Goal: Find specific page/section

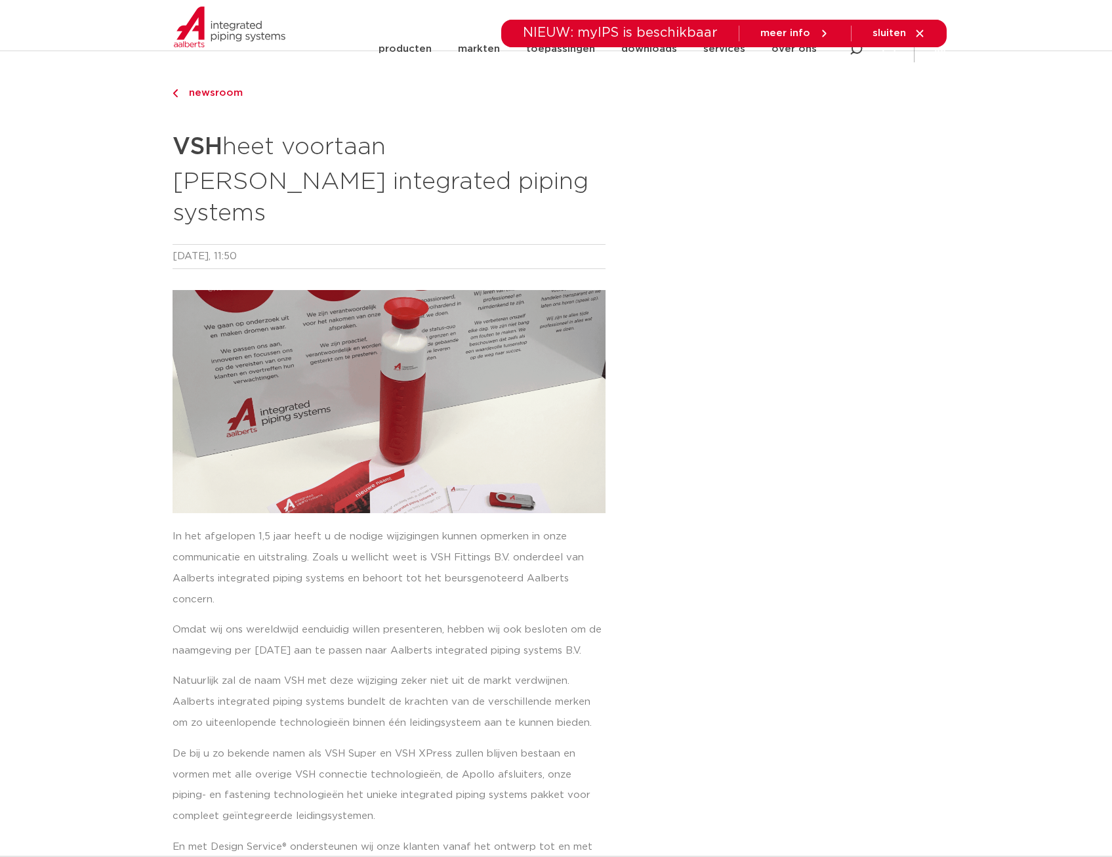
click at [210, 21] on div "NIEUW: myIPS is beschikbaar meer info sluiten" at bounding box center [556, 34] width 781 height 28
click at [207, 28] on div "NIEUW: myIPS is beschikbaar meer info sluiten" at bounding box center [556, 34] width 781 height 28
click at [229, 36] on div "NIEUW: myIPS is beschikbaar meer info sluiten" at bounding box center [556, 34] width 781 height 28
click at [207, 24] on div "NIEUW: myIPS is beschikbaar meer info sluiten" at bounding box center [556, 34] width 781 height 28
drag, startPoint x: 0, startPoint y: 0, endPoint x: 230, endPoint y: 43, distance: 234.2
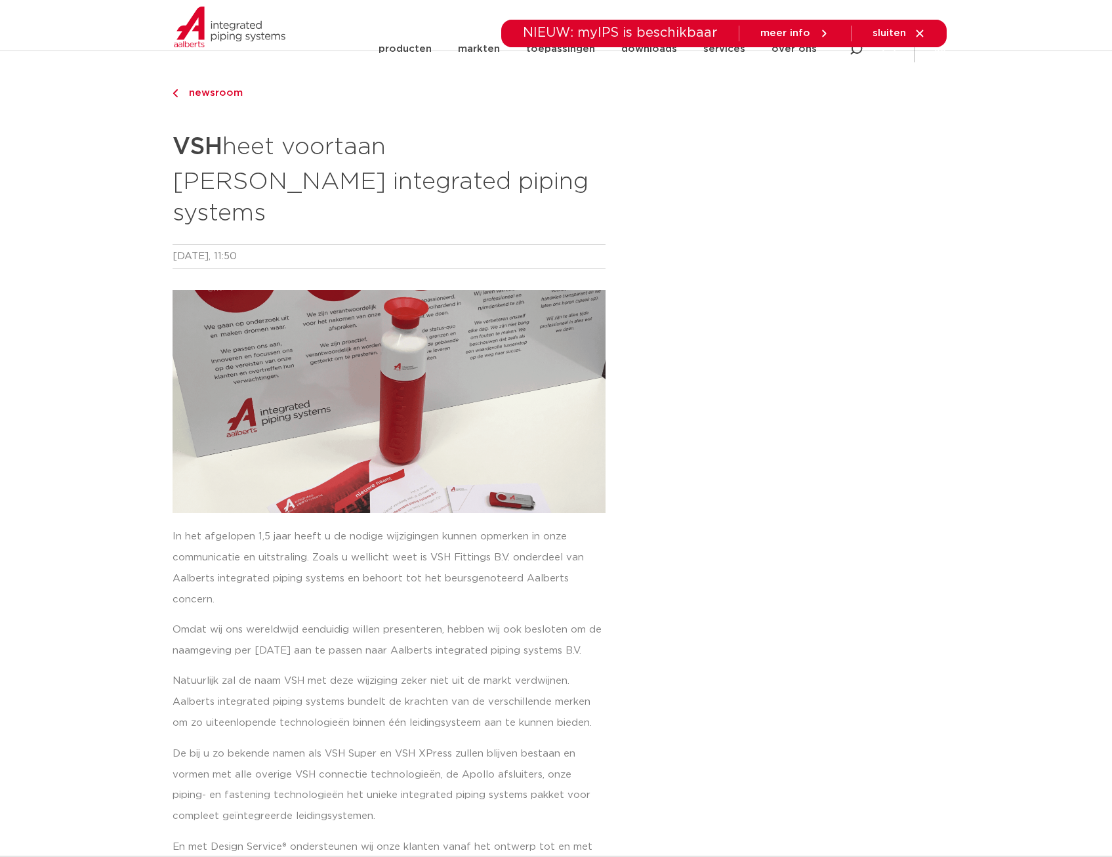
click at [230, 47] on div "NIEUW: myIPS is beschikbaar meer info sluiten" at bounding box center [556, 34] width 781 height 28
click at [230, 36] on div "NIEUW: myIPS is beschikbaar meer info sluiten" at bounding box center [556, 34] width 781 height 28
click at [175, 26] on div "NIEUW: myIPS is beschikbaar meer info sluiten" at bounding box center [556, 34] width 781 height 28
drag, startPoint x: 175, startPoint y: 26, endPoint x: 183, endPoint y: 26, distance: 7.9
click at [181, 26] on div "NIEUW: myIPS is beschikbaar meer info sluiten" at bounding box center [556, 34] width 781 height 28
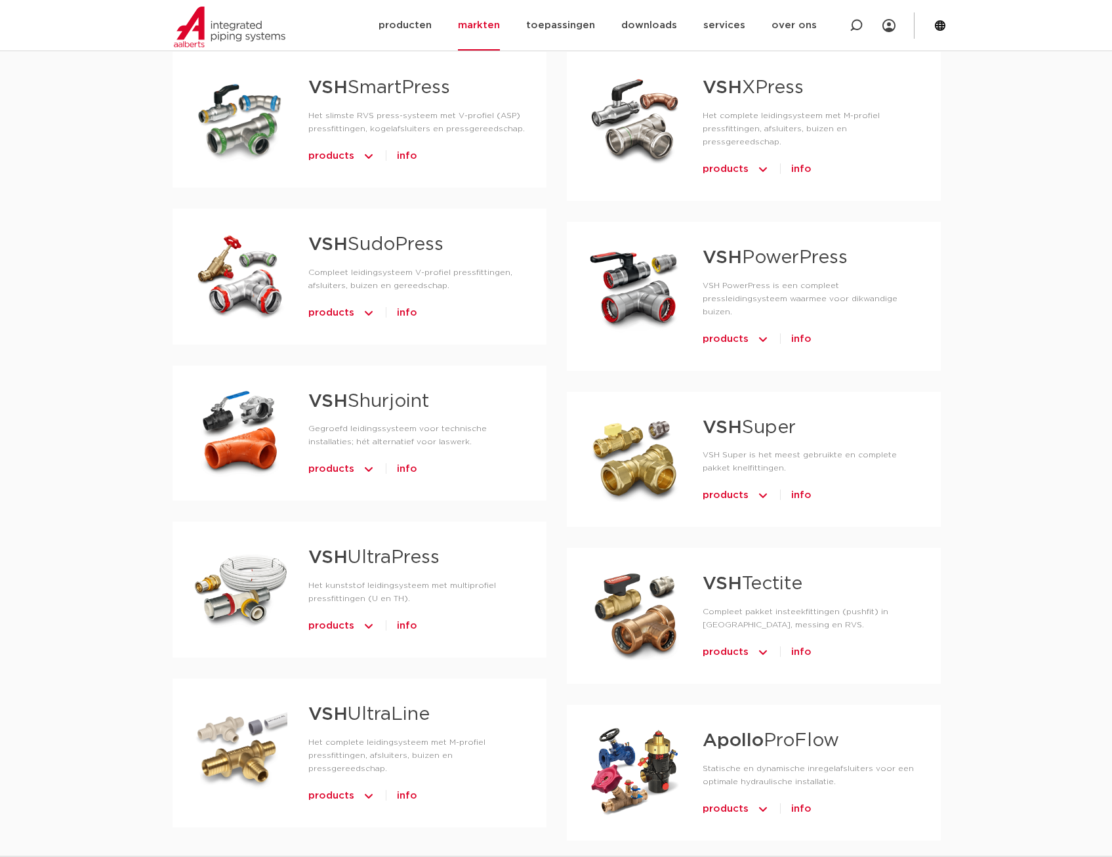
scroll to position [1115, 0]
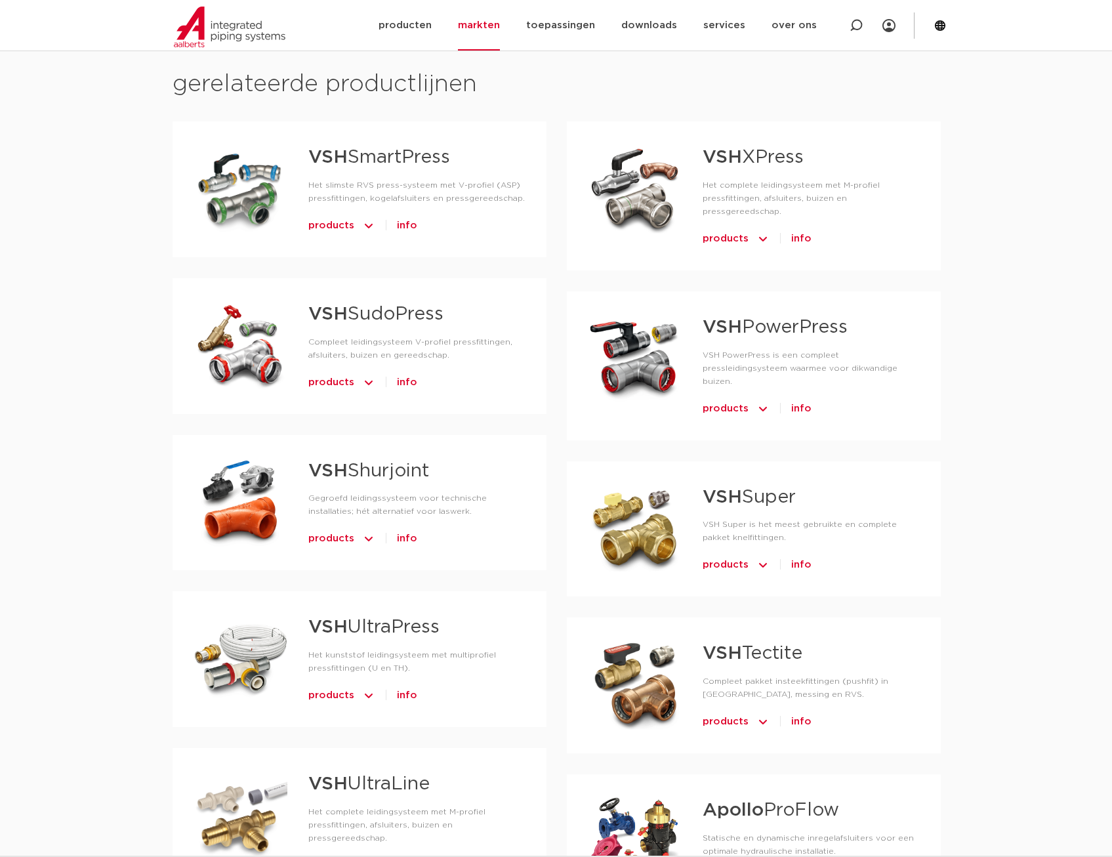
click at [394, 462] on link "VSH Shurjoint" at bounding box center [368, 471] width 121 height 18
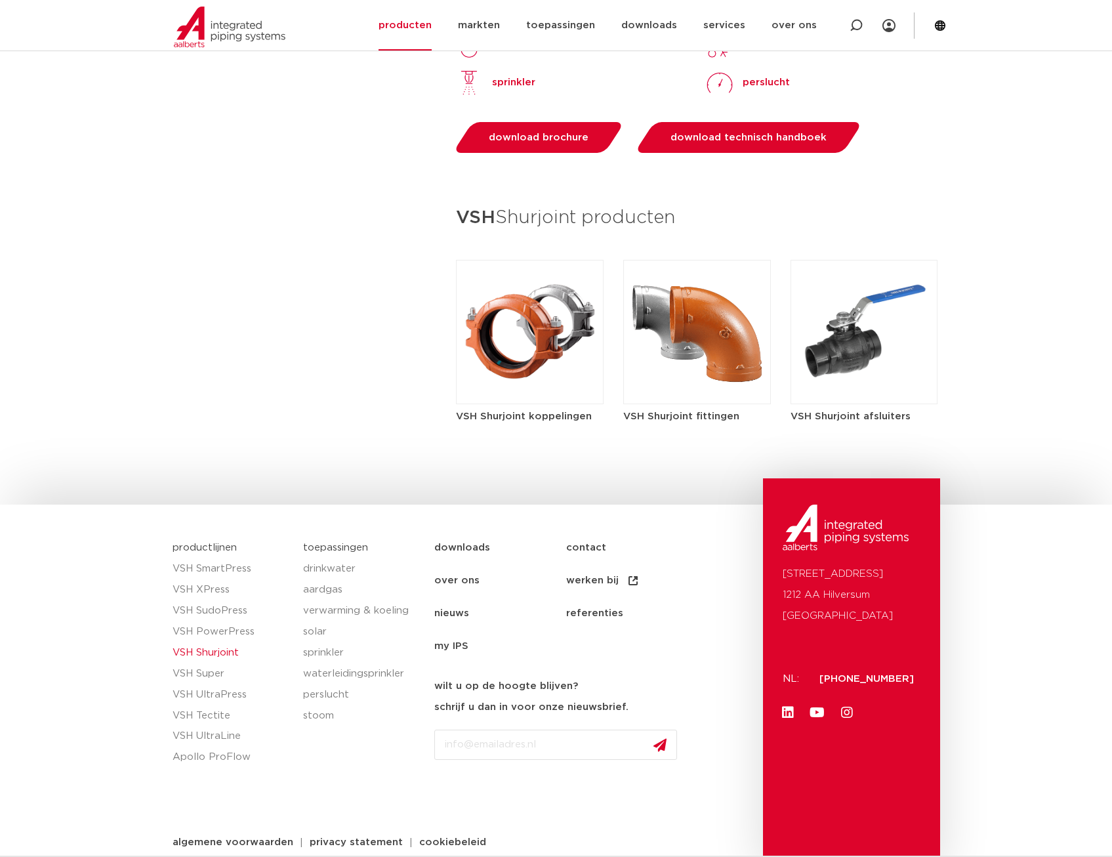
scroll to position [1417, 0]
